Goal: Find specific page/section: Find specific page/section

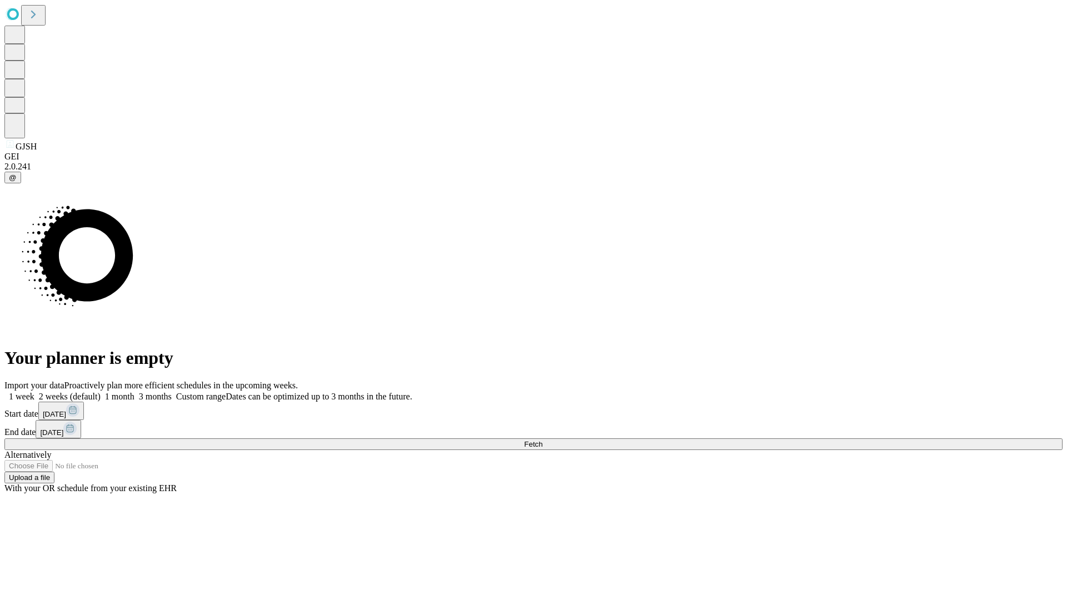
click at [543, 440] on span "Fetch" at bounding box center [533, 444] width 18 height 8
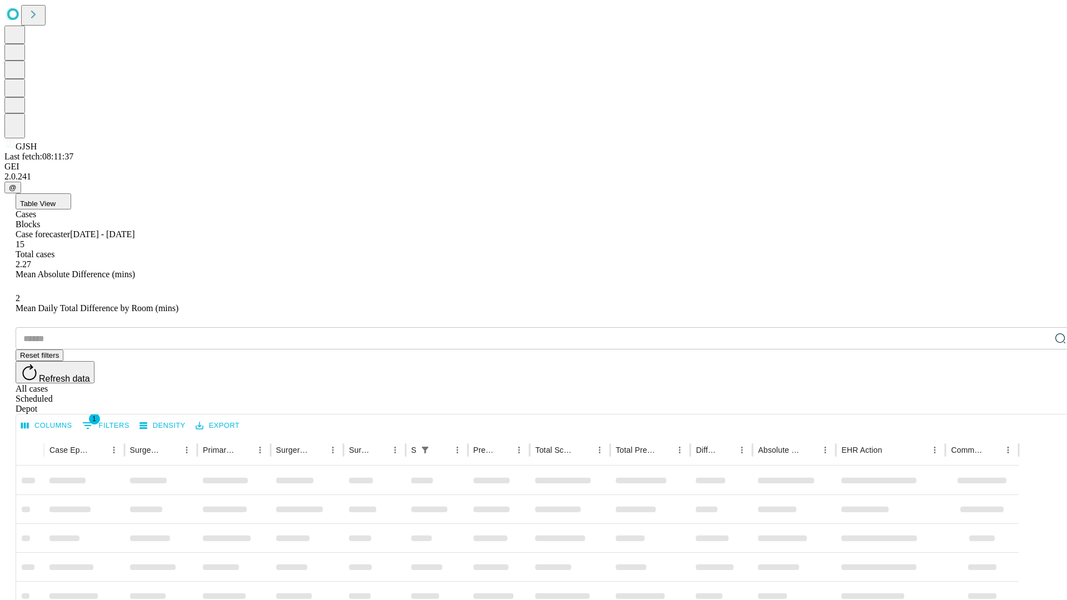
click at [1039, 404] on div "Depot" at bounding box center [545, 409] width 1059 height 10
